Goal: Find specific page/section: Find specific page/section

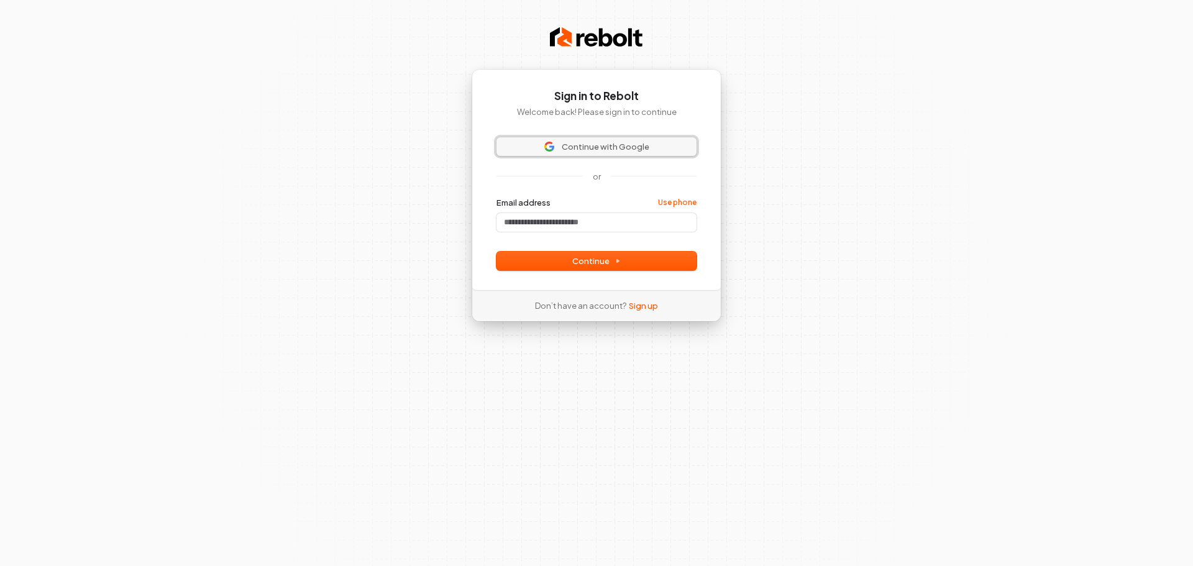
click at [624, 147] on span "Continue with Google" at bounding box center [606, 146] width 88 height 11
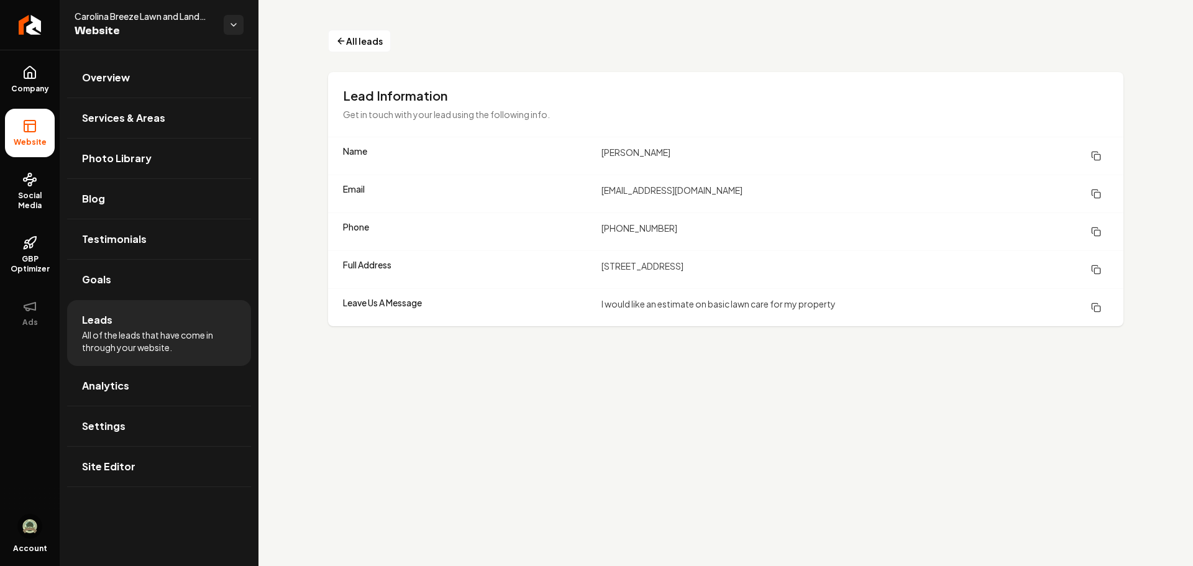
click at [134, 342] on span "All of the leads that have come in through your website." at bounding box center [159, 341] width 154 height 25
click at [346, 45] on icon "Main content area" at bounding box center [341, 41] width 10 height 15
